Goal: Communication & Community: Answer question/provide support

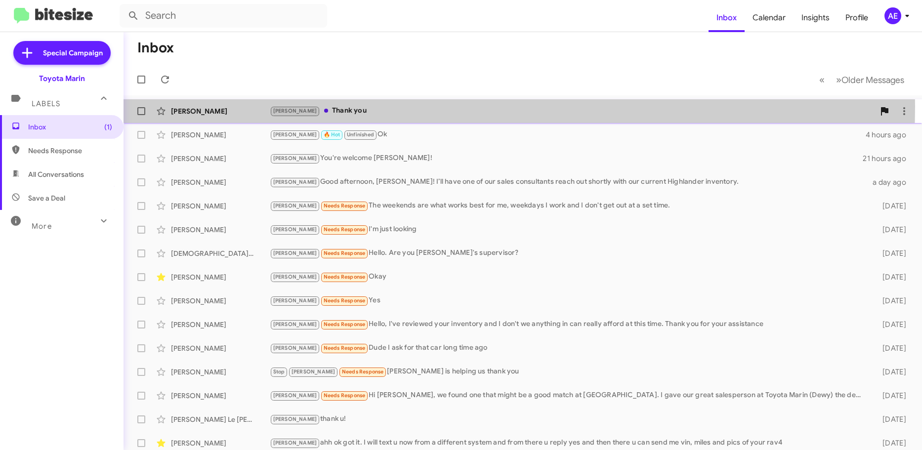
drag, startPoint x: 347, startPoint y: 106, endPoint x: 479, endPoint y: 114, distance: 132.1
click at [347, 107] on div "[PERSON_NAME] Thank you" at bounding box center [572, 110] width 605 height 11
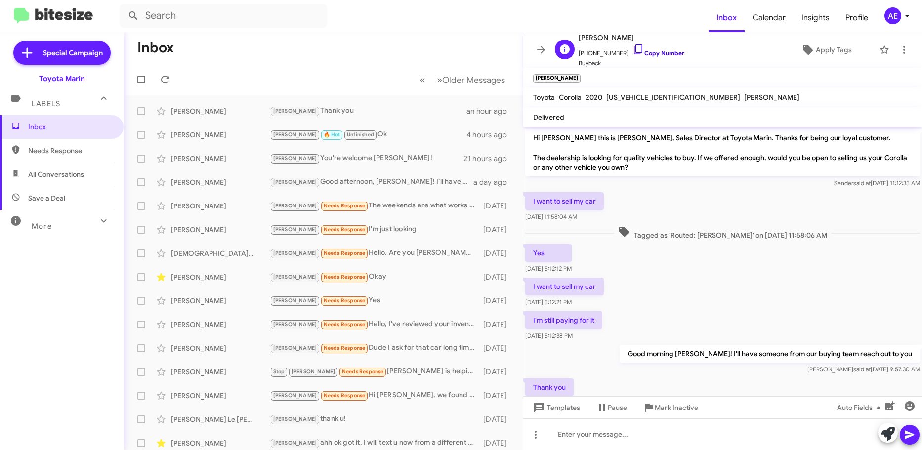
click at [662, 55] on link "Copy Number" at bounding box center [658, 52] width 52 height 7
click at [651, 52] on link "Copy Number" at bounding box center [658, 52] width 52 height 7
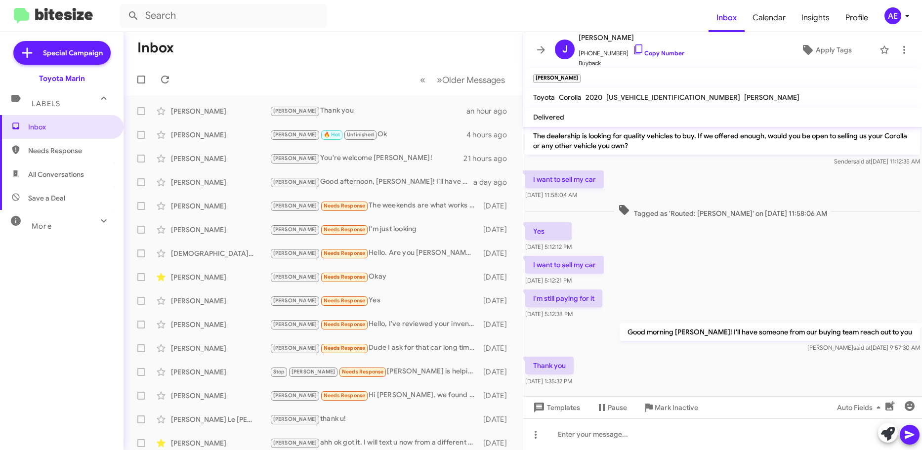
scroll to position [34, 0]
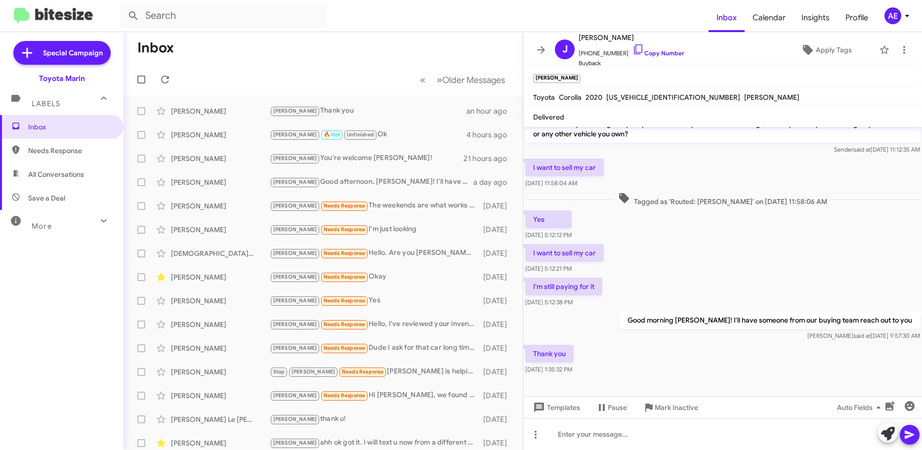
drag, startPoint x: 780, startPoint y: 366, endPoint x: 796, endPoint y: 253, distance: 113.2
click at [796, 253] on div "Hi [PERSON_NAME] this is [PERSON_NAME], Sales Director at Toyota Marin. Thanks …" at bounding box center [722, 234] width 399 height 283
click at [796, 253] on div "I want to sell my car [DATE] 5:12:21 PM" at bounding box center [722, 259] width 399 height 34
click at [757, 380] on div at bounding box center [722, 386] width 399 height 20
drag, startPoint x: 753, startPoint y: 256, endPoint x: 762, endPoint y: 238, distance: 19.9
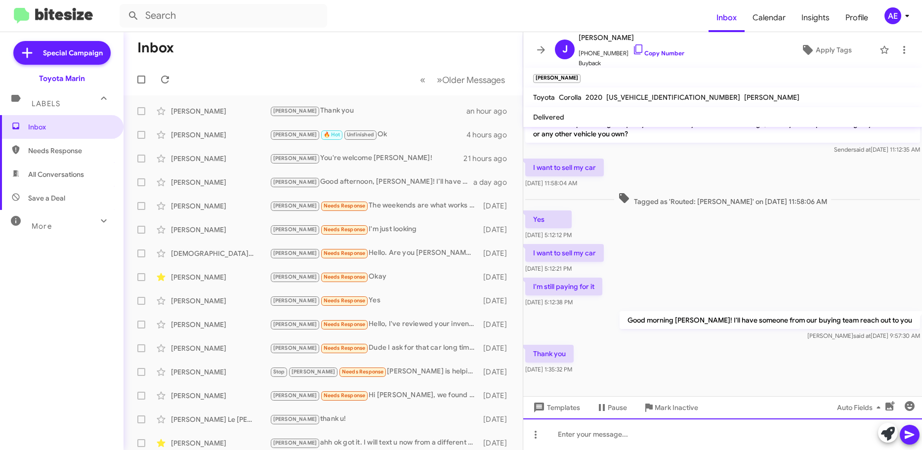
click at [765, 211] on cdk-virtual-scroll-viewport "Hi [PERSON_NAME] this is [PERSON_NAME], Sales Director at Toyota Marin. Thanks …" at bounding box center [722, 261] width 399 height 269
drag, startPoint x: 712, startPoint y: 382, endPoint x: 718, endPoint y: 370, distance: 13.5
click at [717, 370] on cdk-virtual-scroll-viewport "Hi [PERSON_NAME] this is [PERSON_NAME], Sales Director at Toyota Marin. Thanks …" at bounding box center [722, 261] width 399 height 269
click at [386, 210] on div "[PERSON_NAME] Needs Response The weekends are what works best for me, weekdays …" at bounding box center [372, 205] width 205 height 11
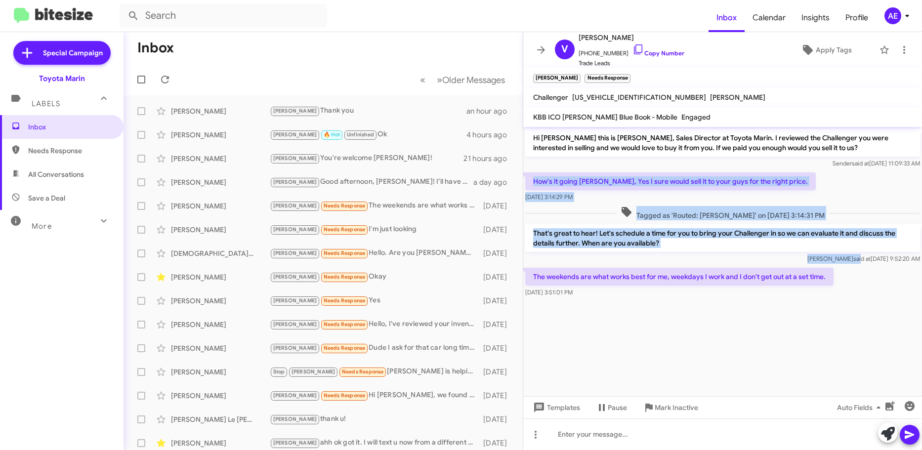
drag, startPoint x: 533, startPoint y: 179, endPoint x: 837, endPoint y: 255, distance: 313.3
click at [842, 255] on div "Hi [PERSON_NAME] this is [PERSON_NAME], Sales Director at Toyota Marin. I revie…" at bounding box center [722, 213] width 399 height 172
drag, startPoint x: 837, startPoint y: 255, endPoint x: 827, endPoint y: 252, distance: 10.5
click at [853, 255] on span "said at" at bounding box center [861, 258] width 17 height 7
click at [822, 247] on p "That's great to hear! Let's schedule a time for you to bring your Challenger in…" at bounding box center [722, 238] width 395 height 28
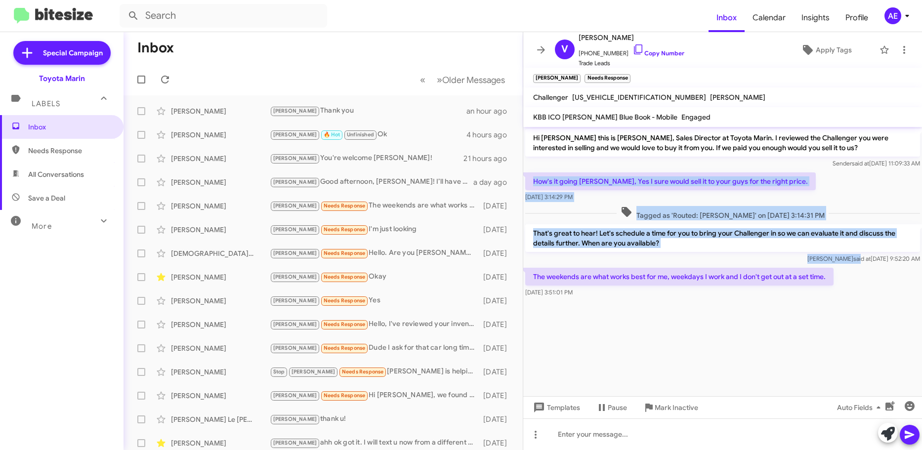
click at [831, 244] on p "That's great to hear! Let's schedule a time for you to bring your Challenger in…" at bounding box center [722, 238] width 395 height 28
click at [826, 239] on p "That's great to hear! Let's schedule a time for you to bring your Challenger in…" at bounding box center [722, 238] width 395 height 28
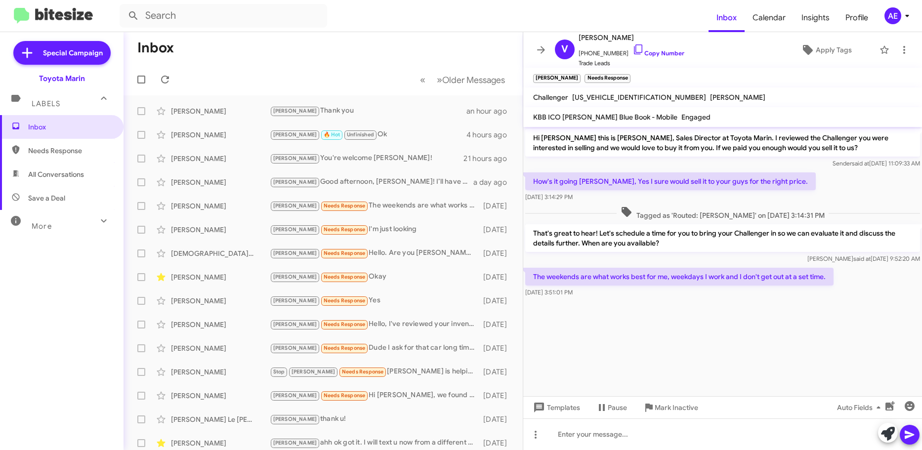
click at [826, 239] on p "That's great to hear! Let's schedule a time for you to bring your Challenger in…" at bounding box center [722, 238] width 395 height 28
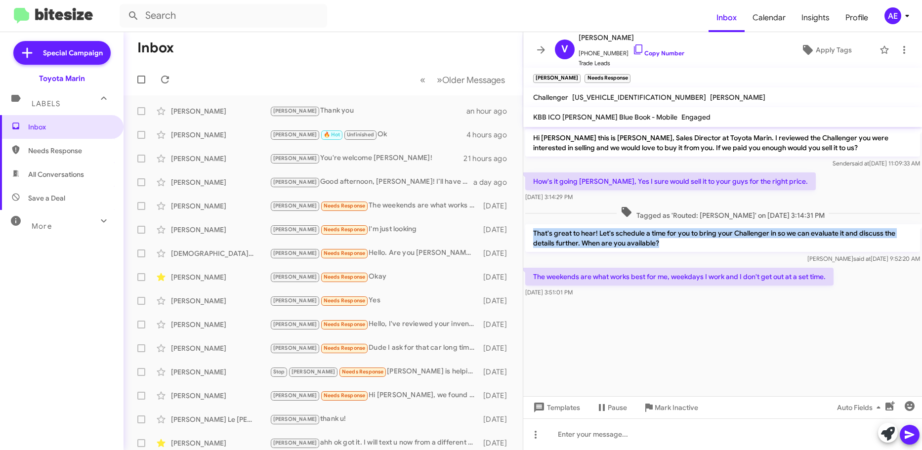
click at [826, 239] on p "That's great to hear! Let's schedule a time for you to bring your Challenger in…" at bounding box center [722, 238] width 395 height 28
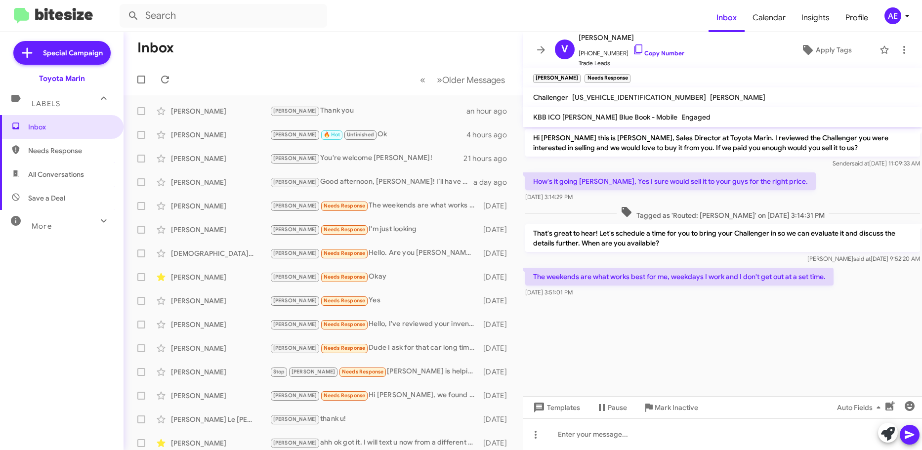
click at [808, 299] on div "The weekends are what works best for me, weekdays I work and I don't get out at…" at bounding box center [722, 283] width 399 height 34
click at [319, 105] on div "[PERSON_NAME] [PERSON_NAME] Thank you an hour ago" at bounding box center [322, 111] width 383 height 20
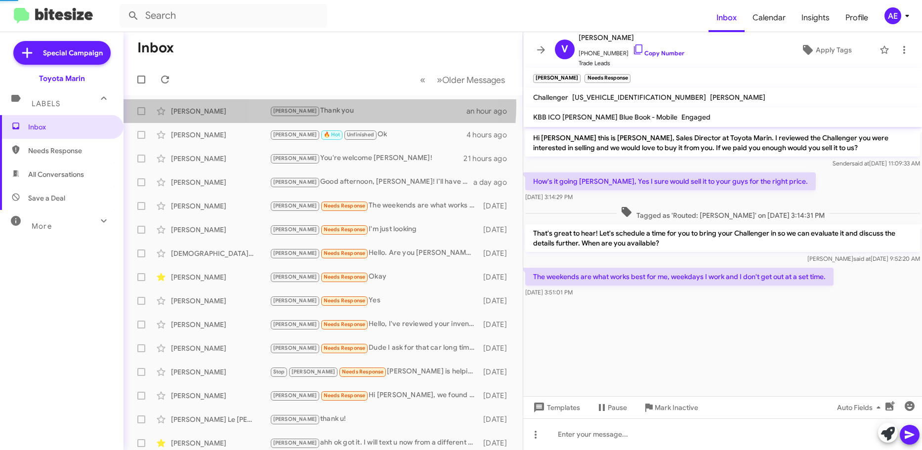
scroll to position [34, 0]
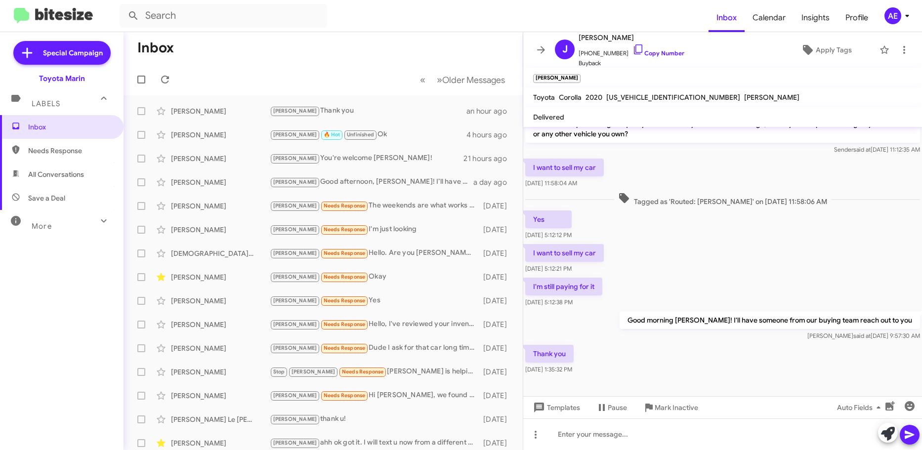
click at [762, 312] on p "Good morning [PERSON_NAME]! I'll have someone from our buying team reach out to…" at bounding box center [769, 320] width 300 height 18
click at [396, 279] on div "[PERSON_NAME] Needs Response Okay" at bounding box center [372, 276] width 205 height 11
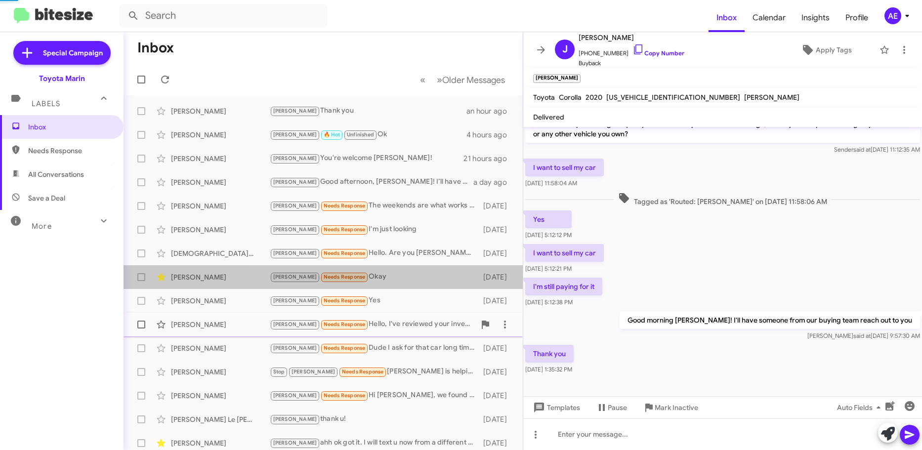
scroll to position [27, 0]
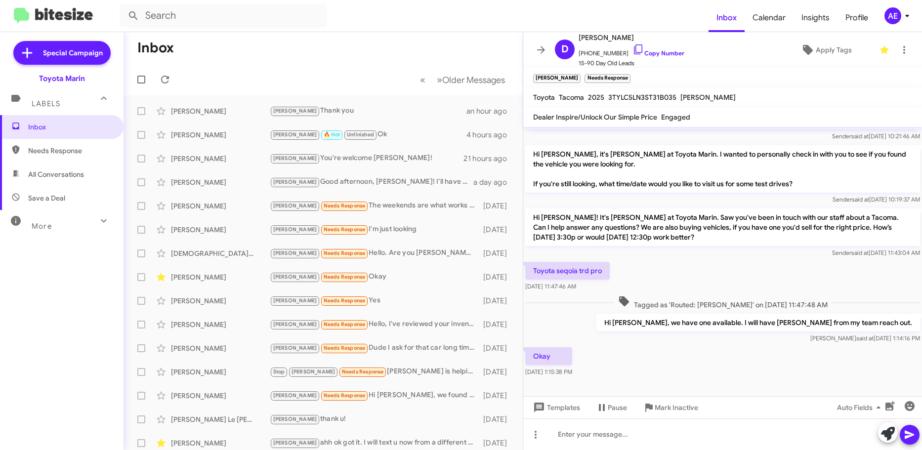
drag, startPoint x: 687, startPoint y: 368, endPoint x: 730, endPoint y: 214, distance: 159.9
click at [730, 214] on div "Hi [PERSON_NAME] this is [PERSON_NAME], Sales Director at Toyota Marin. I saw y…" at bounding box center [722, 239] width 399 height 279
click at [699, 390] on div at bounding box center [722, 387] width 399 height 17
drag, startPoint x: 748, startPoint y: 370, endPoint x: 815, endPoint y: 245, distance: 142.3
click at [815, 245] on div "Hi [PERSON_NAME] this is [PERSON_NAME], Sales Director at Toyota Marin. I saw y…" at bounding box center [722, 239] width 399 height 279
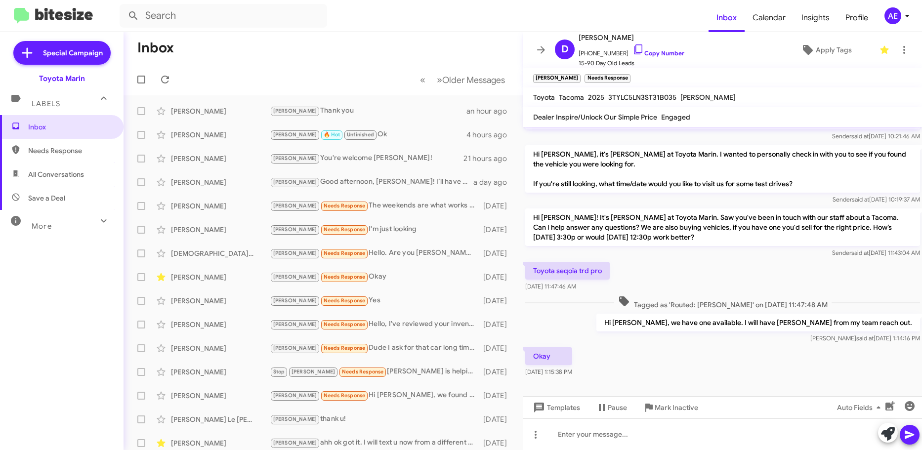
click at [812, 248] on div "Sender said at [DATE] 11:43:04 AM" at bounding box center [722, 253] width 395 height 10
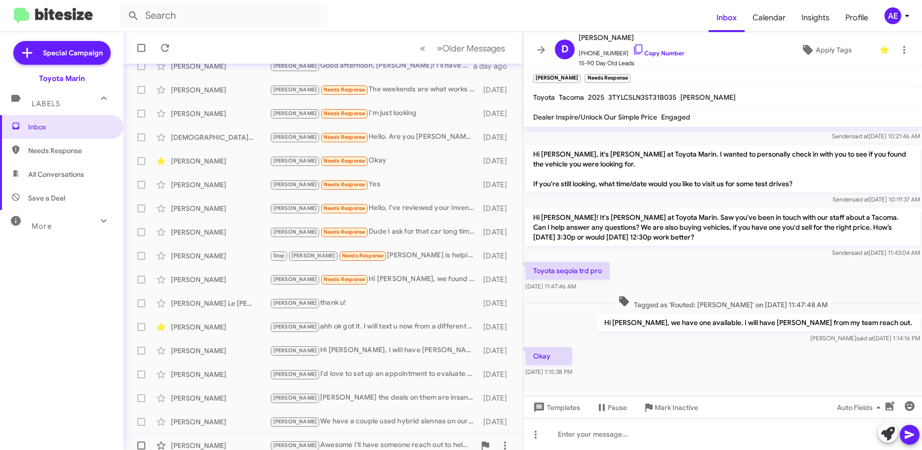
scroll to position [123, 0]
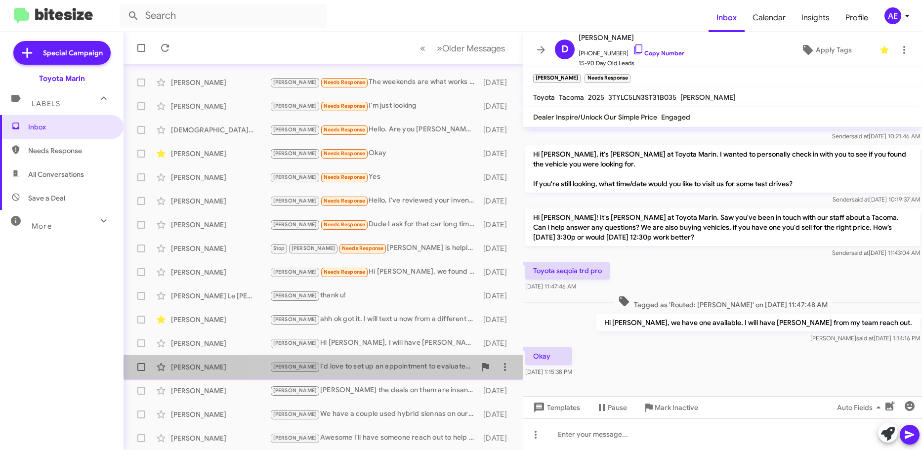
click at [407, 365] on div "[PERSON_NAME]'d love to set up an appointment to evaluate your 2023 Toyota Tund…" at bounding box center [372, 366] width 205 height 11
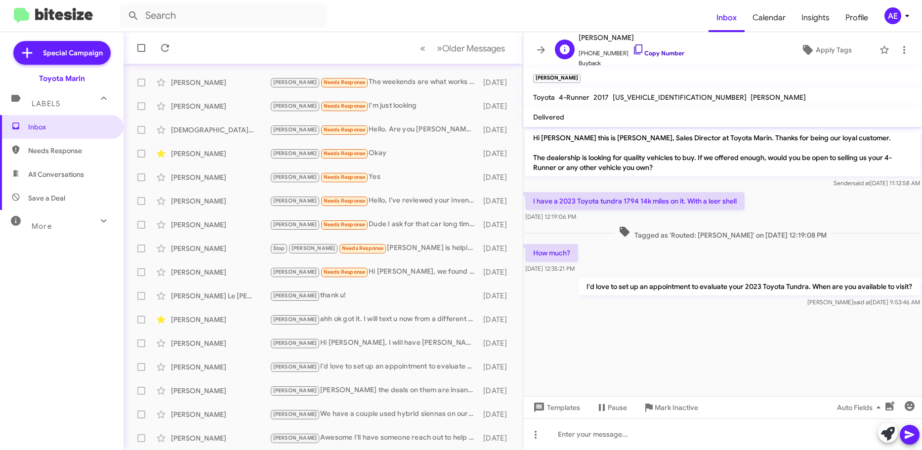
click at [662, 52] on link "Copy Number" at bounding box center [658, 52] width 52 height 7
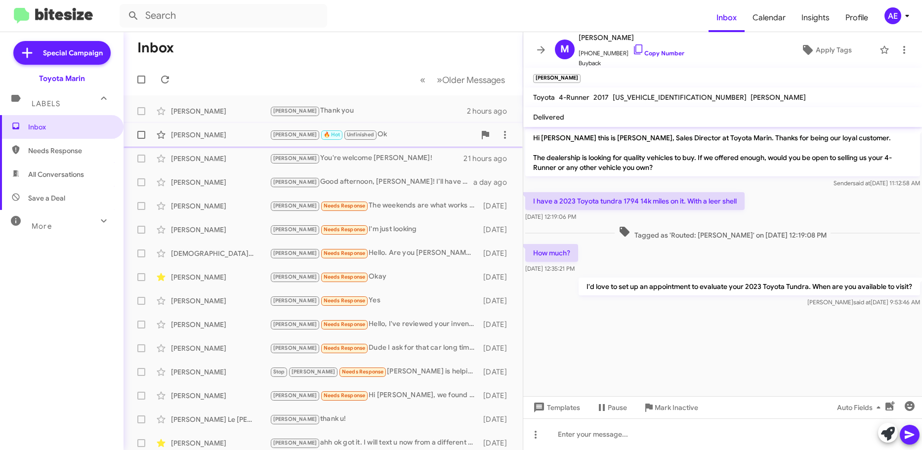
click at [229, 125] on div "[PERSON_NAME] [PERSON_NAME] 🔥 Hot Unfinished Ok 4 hours ago" at bounding box center [322, 135] width 383 height 20
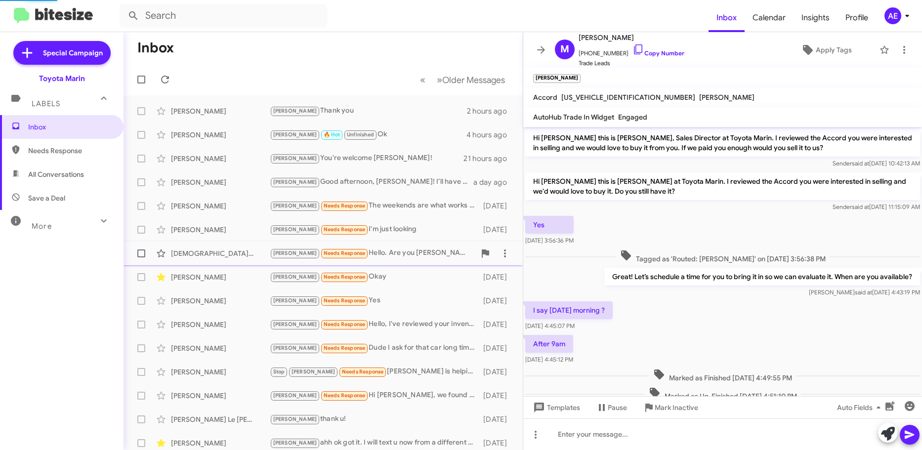
scroll to position [311, 0]
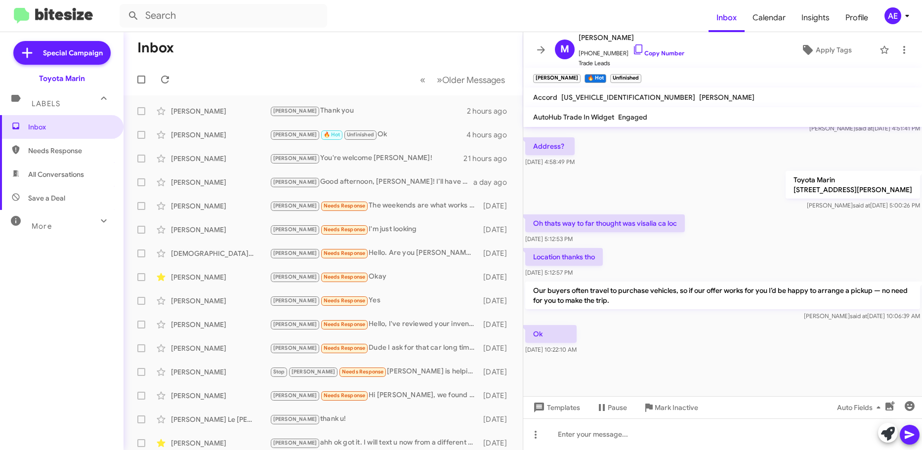
drag, startPoint x: 672, startPoint y: 351, endPoint x: 644, endPoint y: 338, distance: 31.4
click at [691, 243] on div "Hi [PERSON_NAME] this is [PERSON_NAME], Sales Director at Toyota Marin. I revie…" at bounding box center [722, 91] width 399 height 531
click at [644, 338] on div "Ok [DATE] 10:22:10 AM" at bounding box center [722, 340] width 399 height 34
drag, startPoint x: 632, startPoint y: 379, endPoint x: 640, endPoint y: 354, distance: 26.6
click at [632, 368] on div at bounding box center [722, 377] width 399 height 40
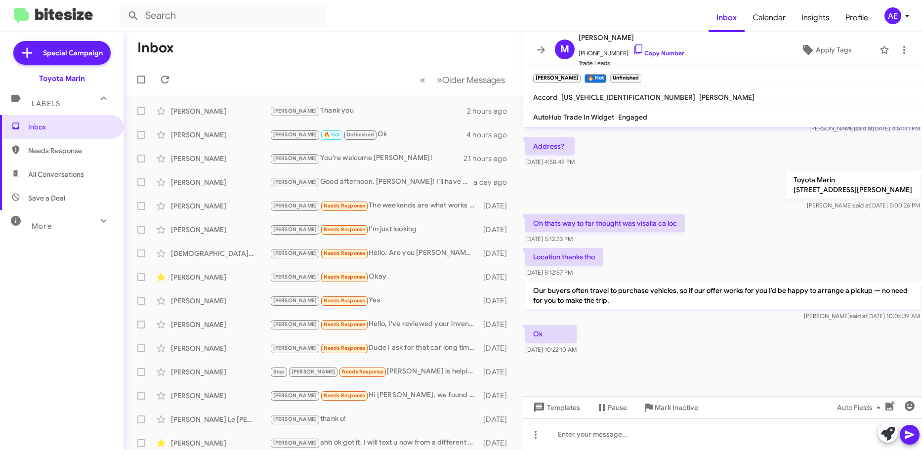
drag, startPoint x: 641, startPoint y: 354, endPoint x: 676, endPoint y: 269, distance: 91.7
click at [676, 269] on div "Hi [PERSON_NAME] this is [PERSON_NAME], Sales Director at Toyota Marin. I revie…" at bounding box center [722, 91] width 399 height 531
click at [676, 269] on div "Location thanks tho [DATE] 5:12:57 PM" at bounding box center [722, 263] width 399 height 34
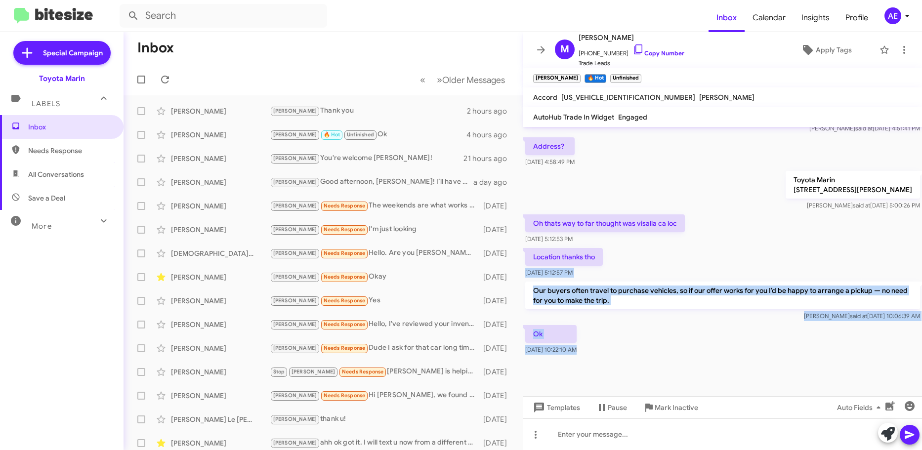
drag, startPoint x: 685, startPoint y: 254, endPoint x: 675, endPoint y: 381, distance: 127.8
click at [675, 381] on cdk-virtual-scroll-viewport "Hi [PERSON_NAME] this is [PERSON_NAME], Sales Director at Toyota Marin. I revie…" at bounding box center [722, 261] width 399 height 269
click at [674, 377] on div at bounding box center [722, 377] width 399 height 40
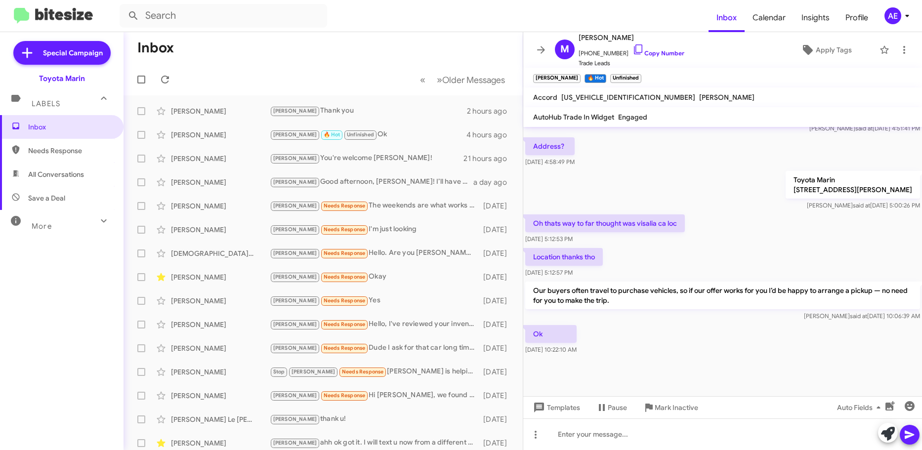
click at [681, 336] on div "Ok [DATE] 10:22:10 AM" at bounding box center [722, 340] width 399 height 34
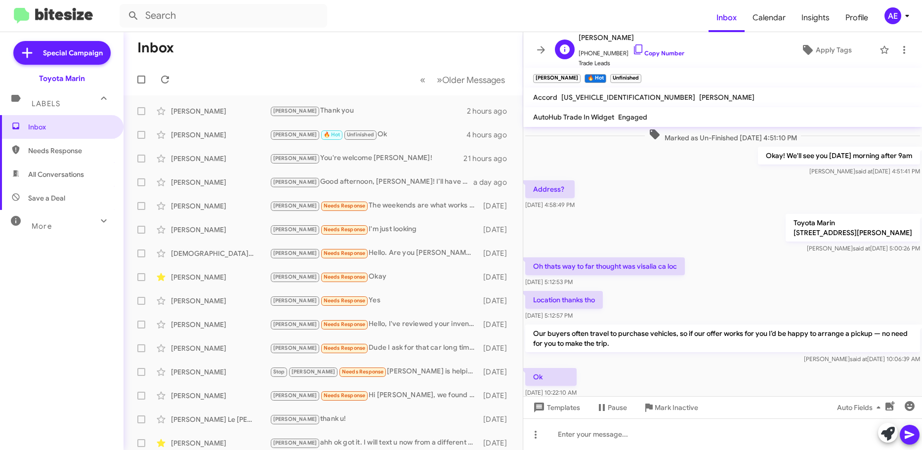
scroll to position [212, 0]
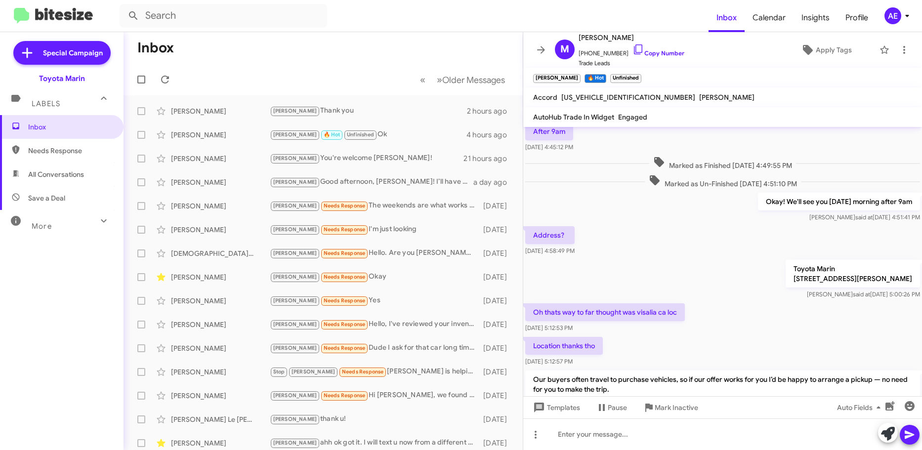
click at [650, 74] on mat-toolbar "[PERSON_NAME] 🔥 Hot × Unfinished ×" at bounding box center [722, 78] width 399 height 20
click at [667, 53] on link "Copy Number" at bounding box center [658, 52] width 52 height 7
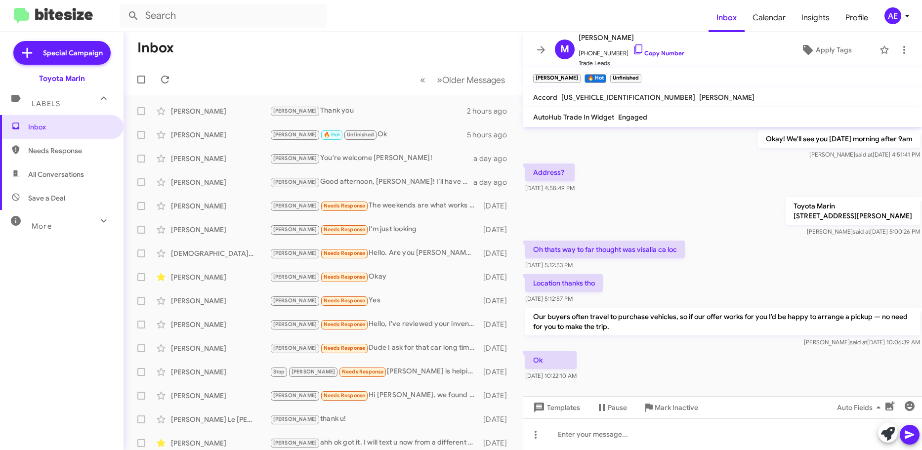
scroll to position [311, 0]
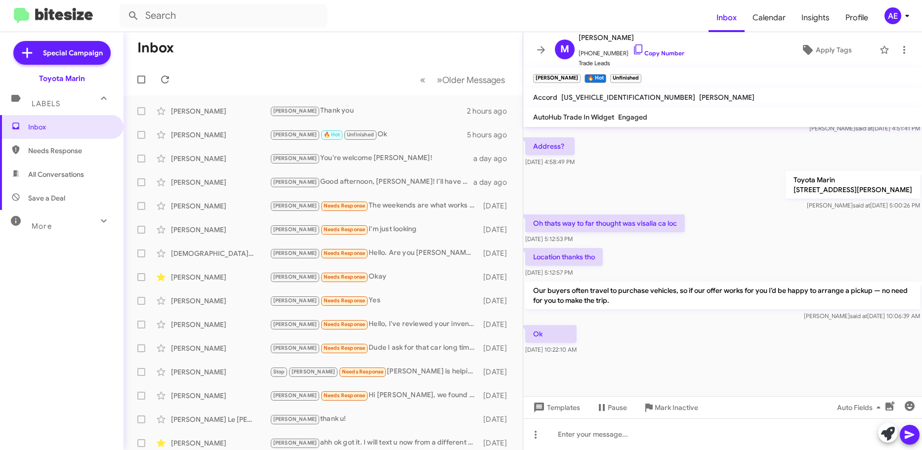
click at [35, 104] on span "Labels" at bounding box center [46, 103] width 29 height 9
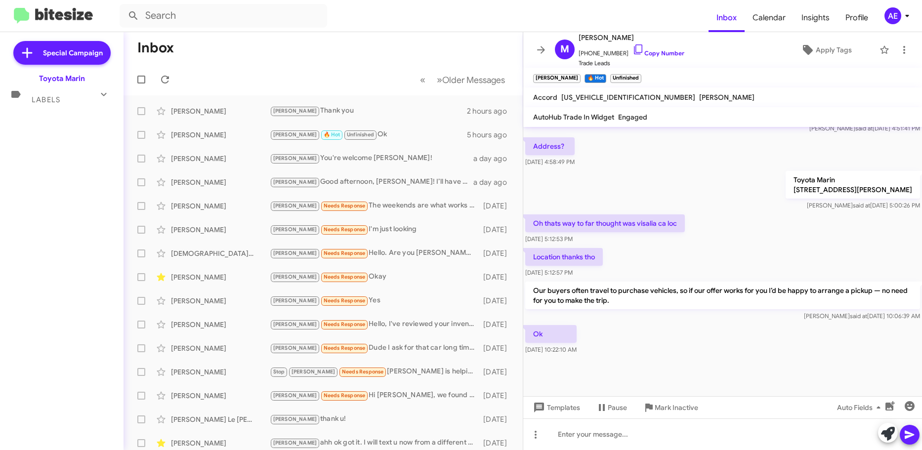
click at [49, 102] on span "Labels" at bounding box center [46, 99] width 29 height 9
